Goal: Information Seeking & Learning: Stay updated

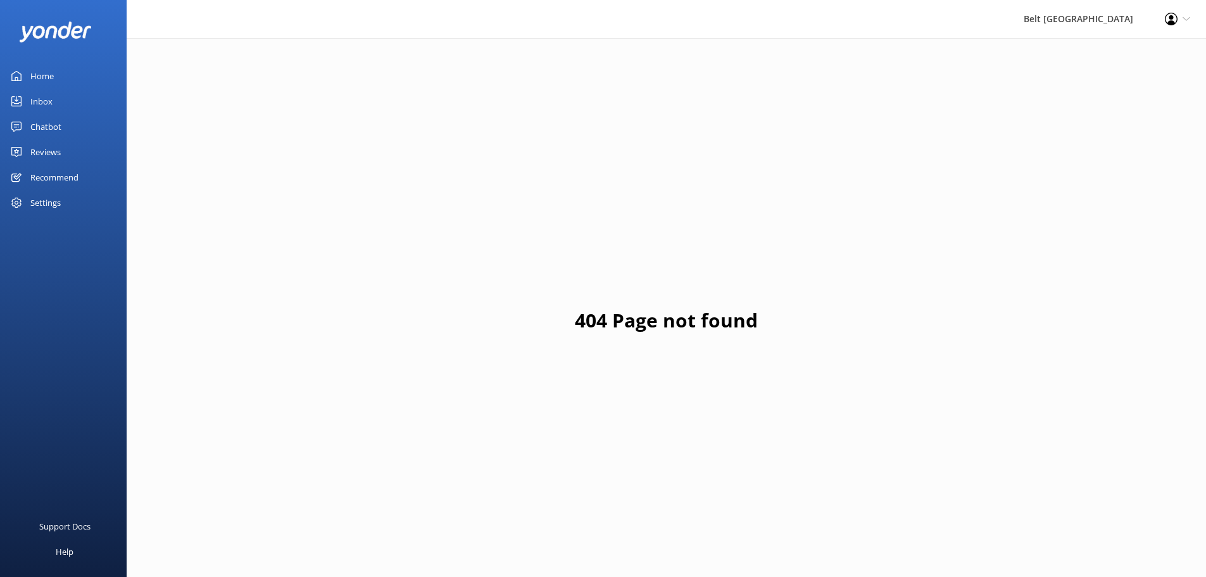
click at [54, 144] on div "Reviews" at bounding box center [45, 151] width 30 height 25
